Goal: Navigation & Orientation: Find specific page/section

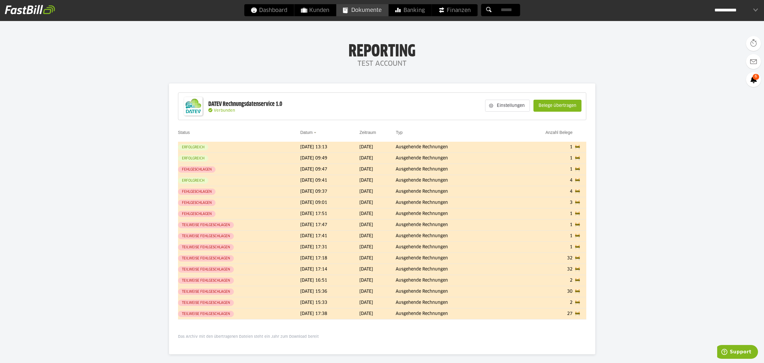
click at [367, 5] on span "Dokumente" at bounding box center [362, 10] width 39 height 12
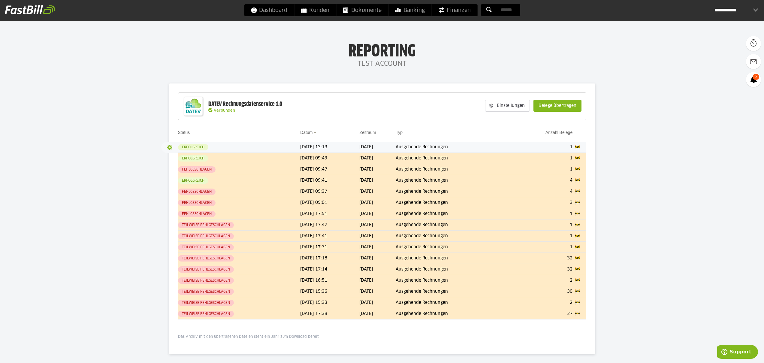
click at [171, 148] on button "button" at bounding box center [170, 147] width 10 height 10
click at [129, 147] on body "Dashboard Kunden Dokumente Banking Finanzen Add-ons" at bounding box center [382, 196] width 764 height 393
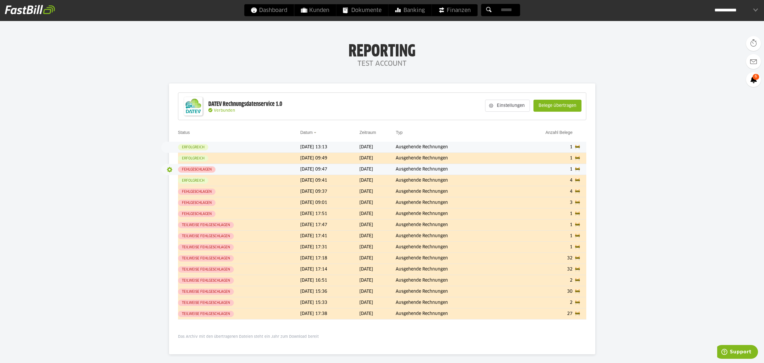
click at [168, 171] on button "button" at bounding box center [170, 170] width 10 height 10
click at [133, 171] on body "Dashboard Kunden Dokumente Banking Finanzen Add-ons" at bounding box center [382, 196] width 764 height 393
click at [730, 8] on div "**********" at bounding box center [736, 10] width 44 height 12
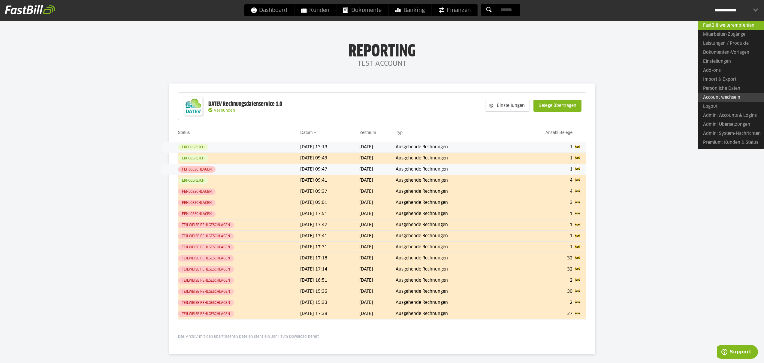
click at [719, 97] on link "Account wechseln" at bounding box center [731, 97] width 66 height 9
